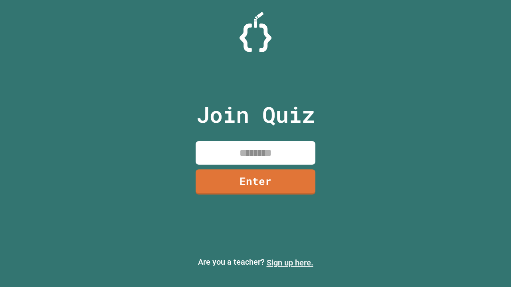
click at [290, 263] on link "Sign up here." at bounding box center [290, 263] width 47 height 10
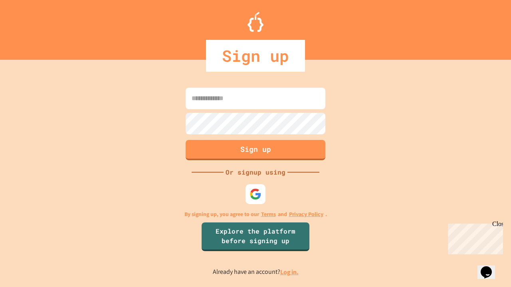
click at [290, 272] on link "Log in." at bounding box center [289, 272] width 18 height 8
